Goal: Download file/media

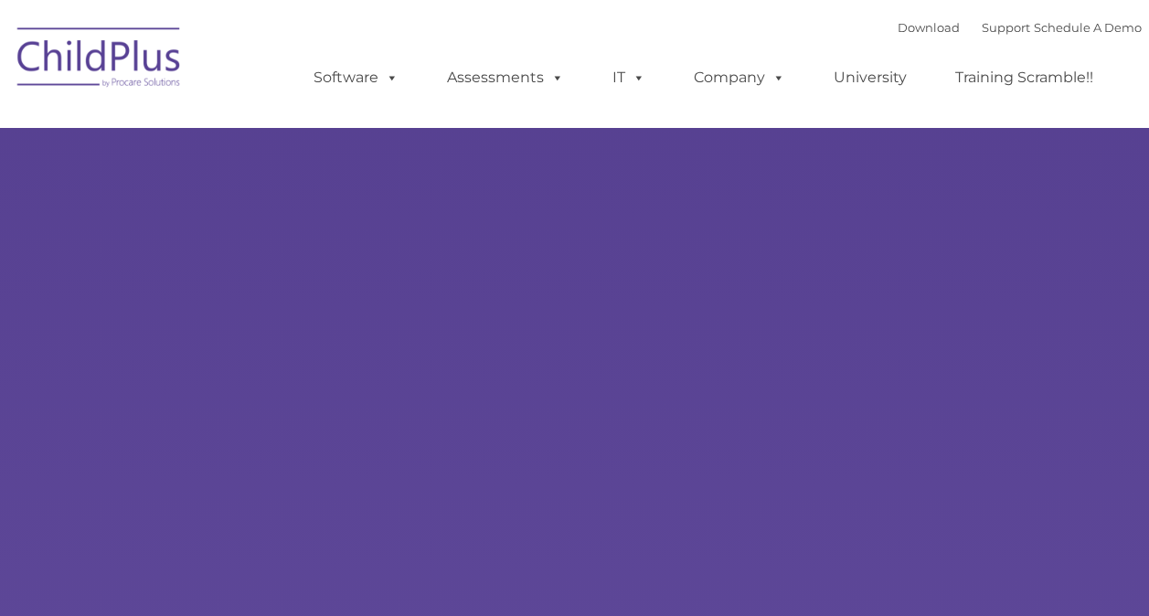
type input ""
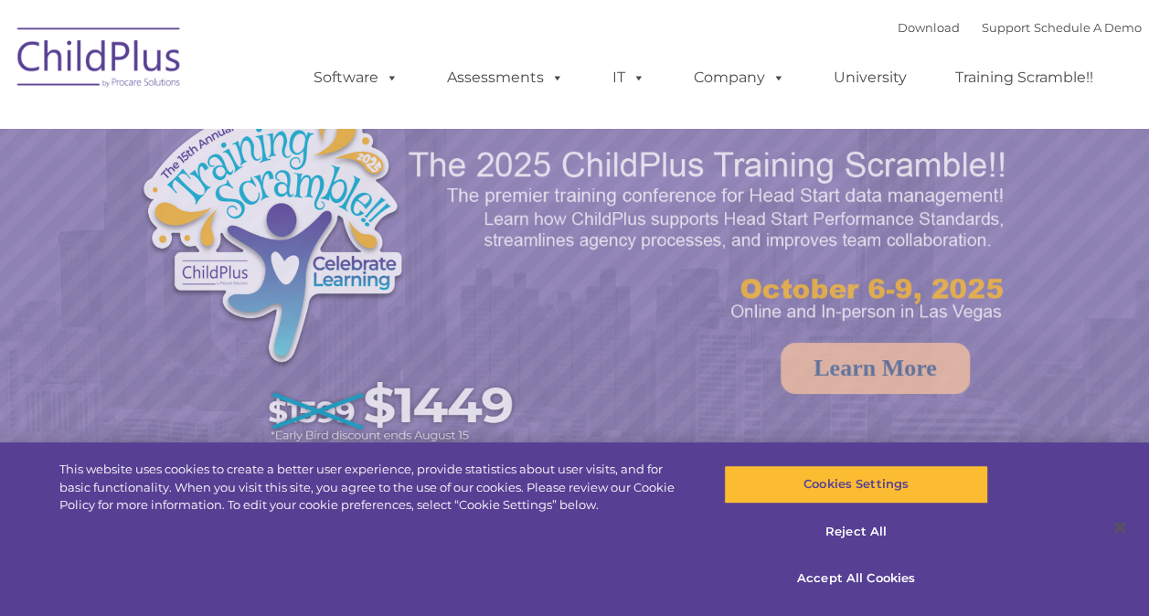
select select "MEDIUM"
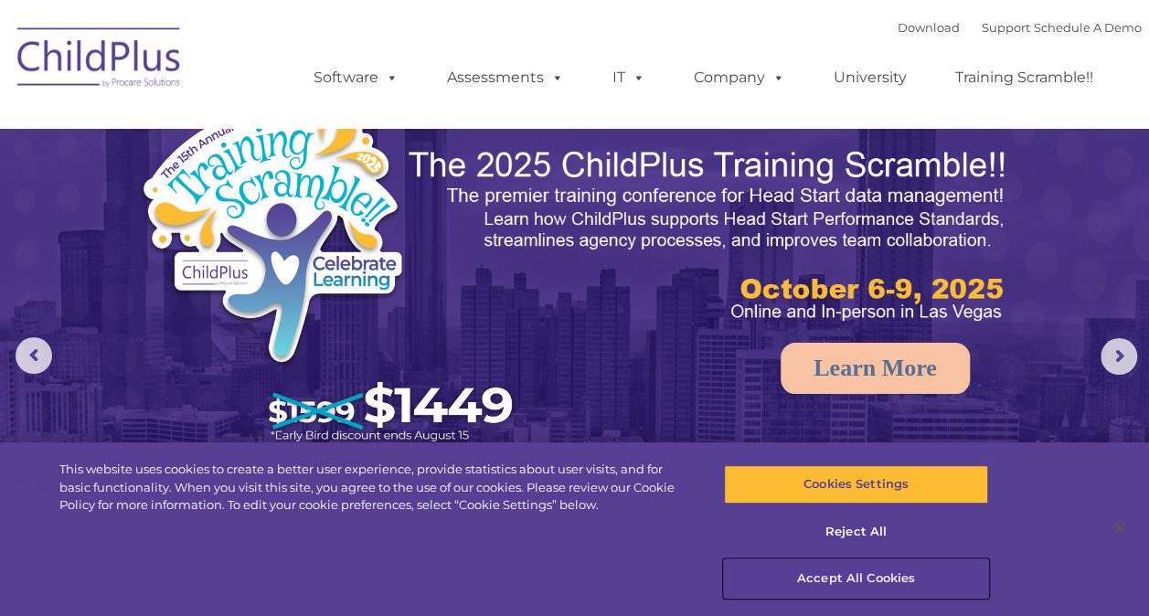
drag, startPoint x: 831, startPoint y: 576, endPoint x: 823, endPoint y: 571, distance: 9.9
click at [823, 571] on button "Accept All Cookies" at bounding box center [856, 579] width 264 height 38
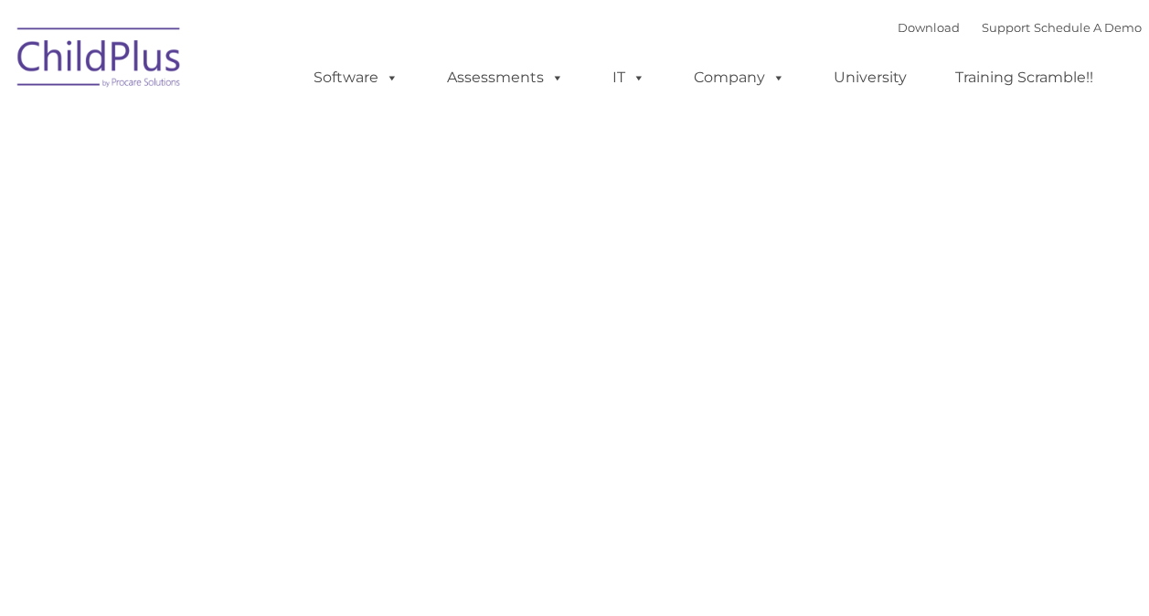
type input ""
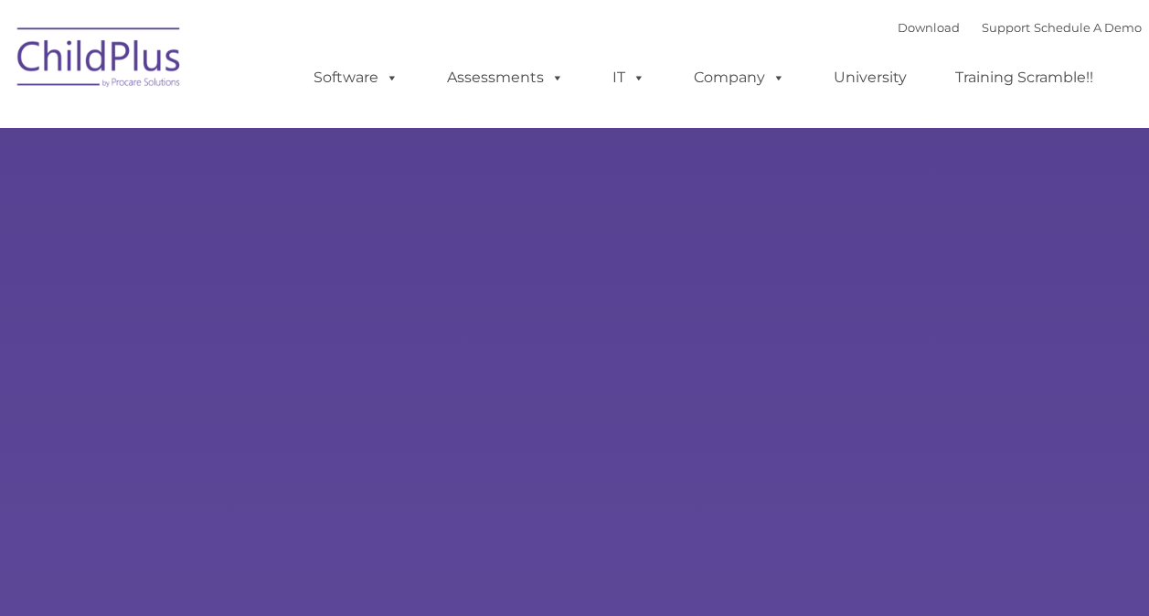
type input ""
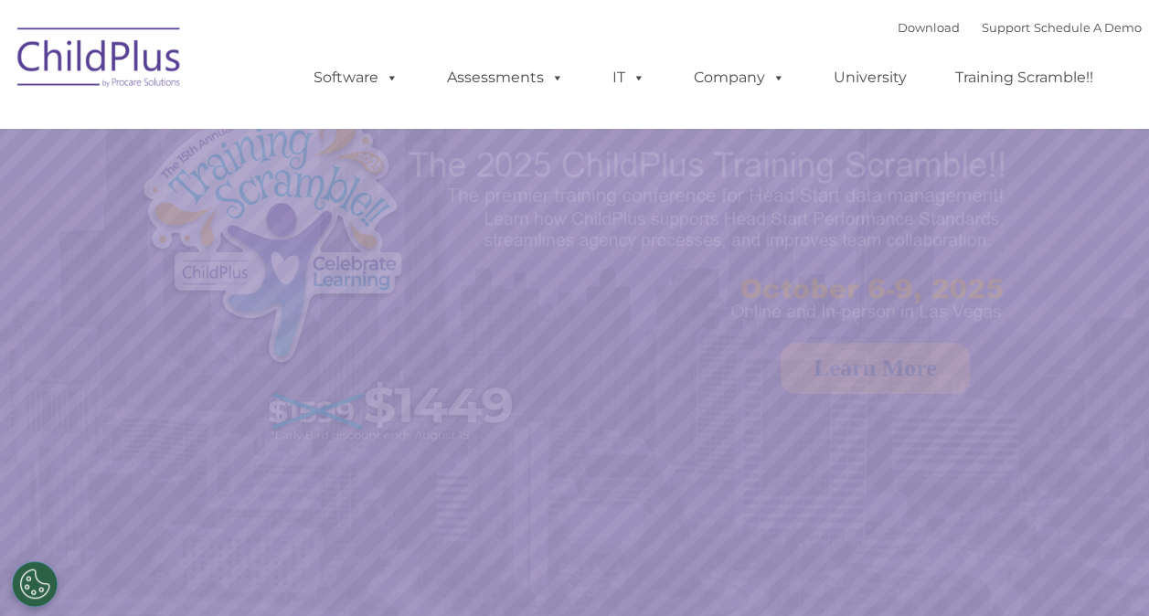
select select "MEDIUM"
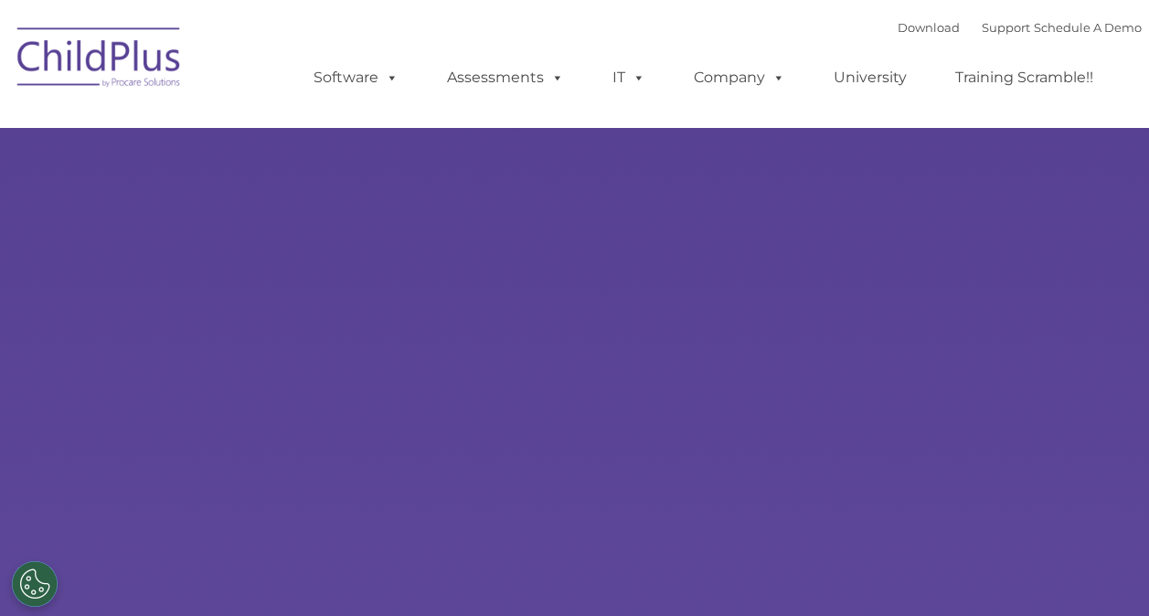
type input ""
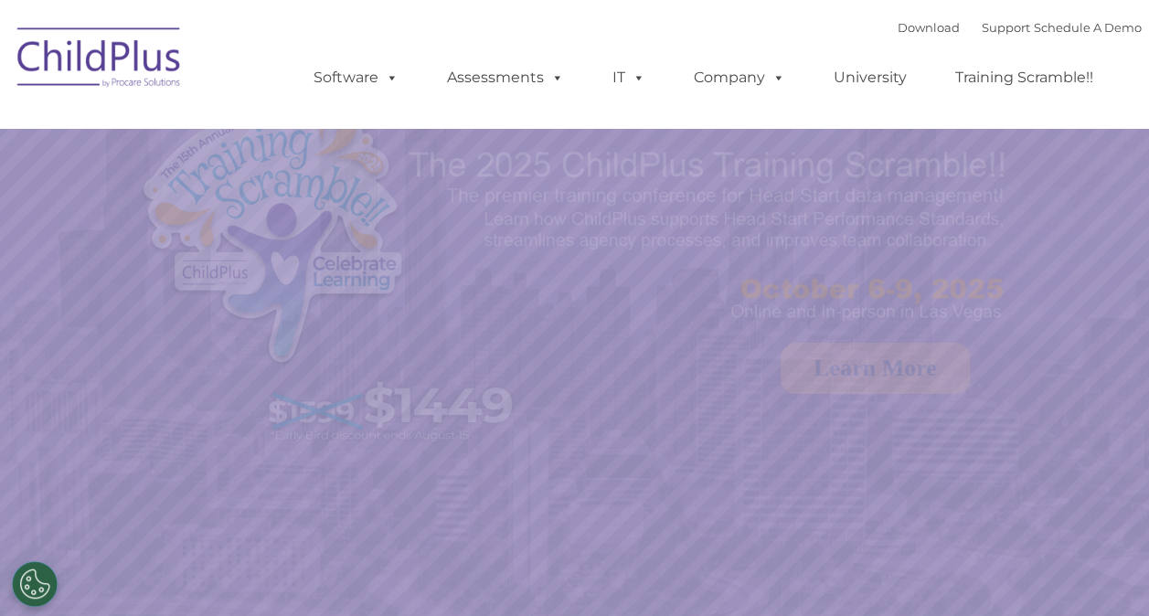
select select "MEDIUM"
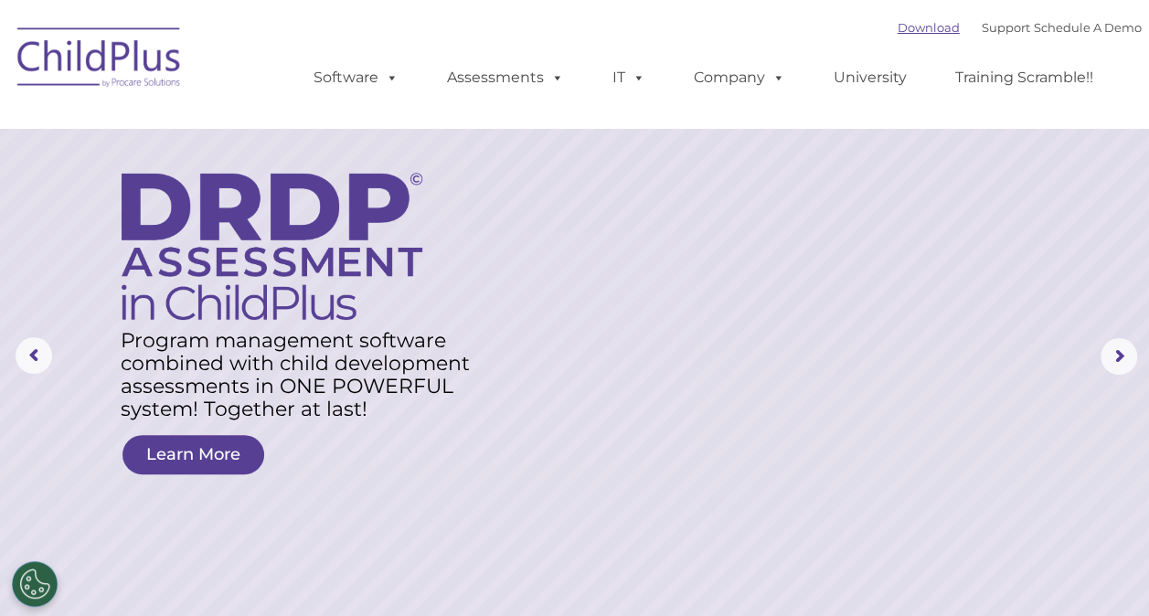
click at [905, 35] on link "Download" at bounding box center [929, 27] width 62 height 15
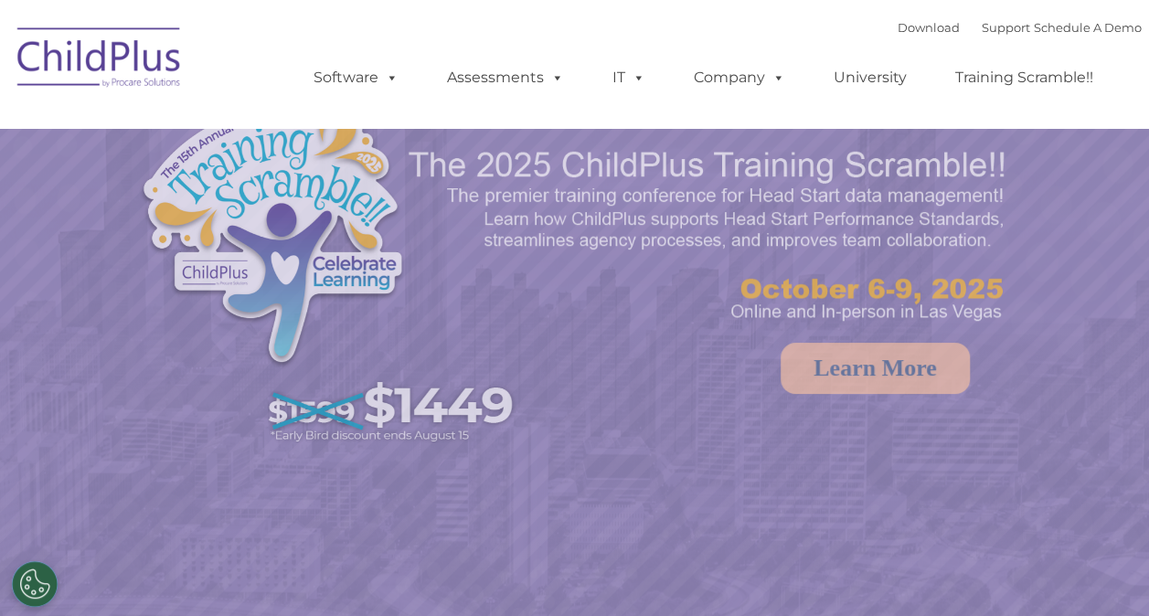
select select "MEDIUM"
